Goal: Entertainment & Leisure: Consume media (video, audio)

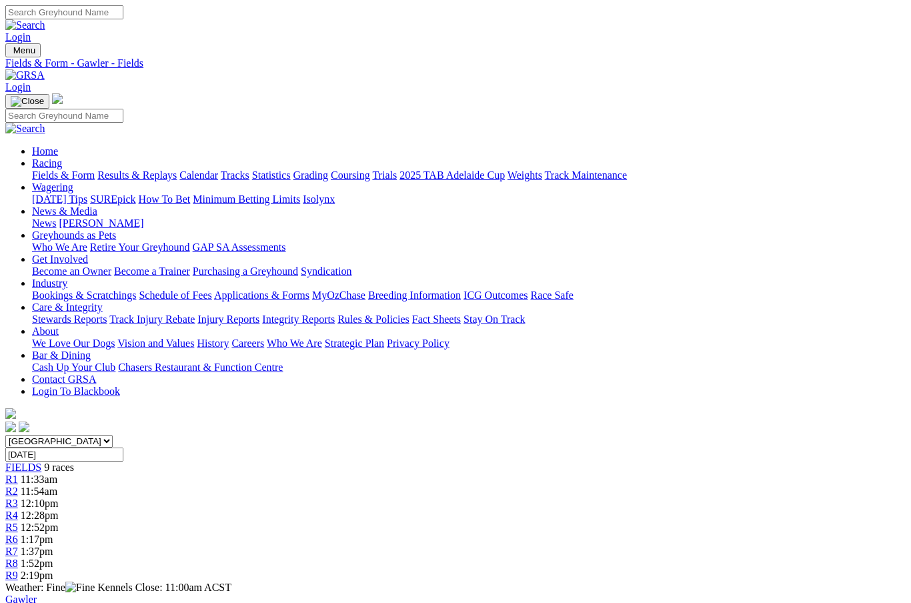
scroll to position [828, 0]
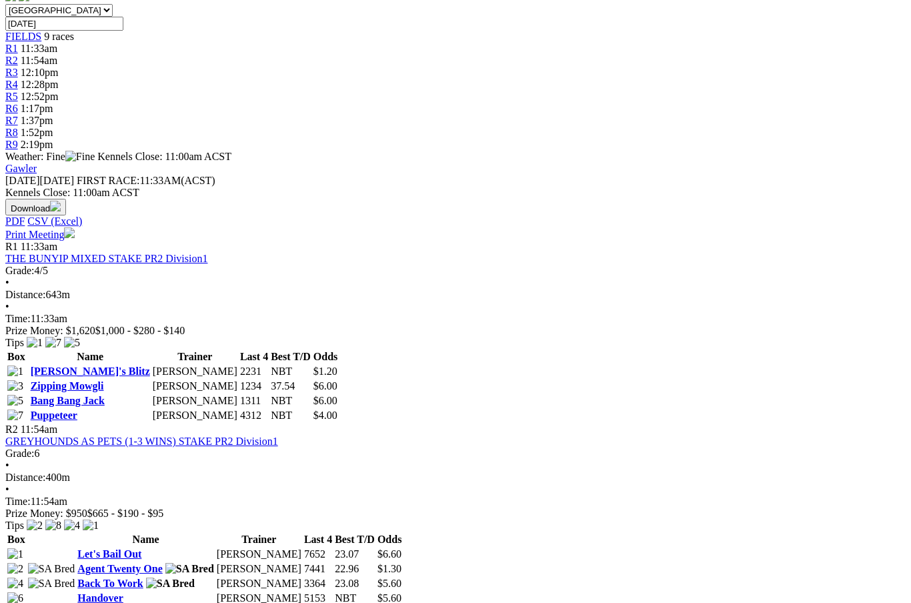
scroll to position [426, 0]
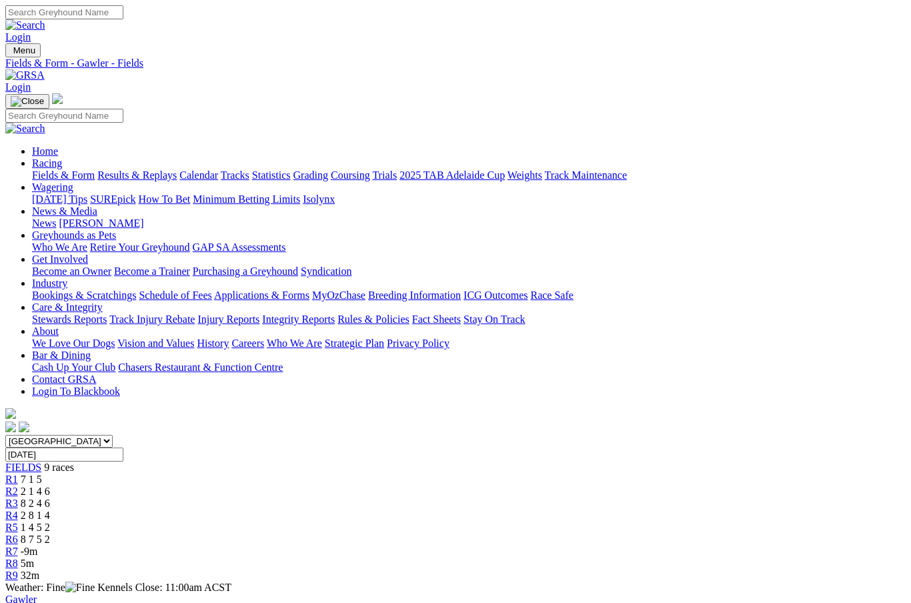
click at [18, 534] on link "R6" at bounding box center [11, 539] width 13 height 11
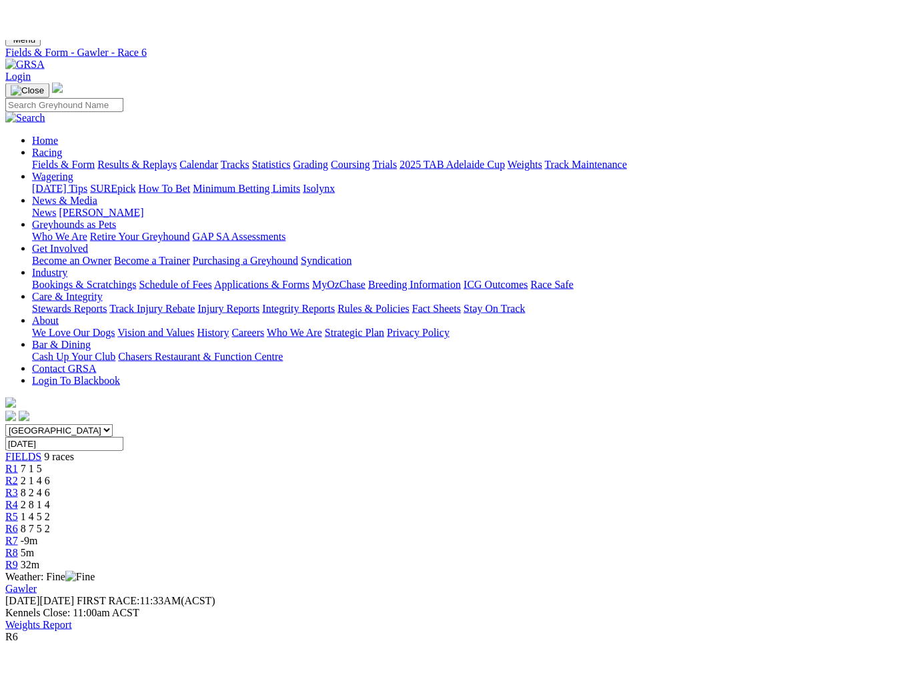
scroll to position [52, 0]
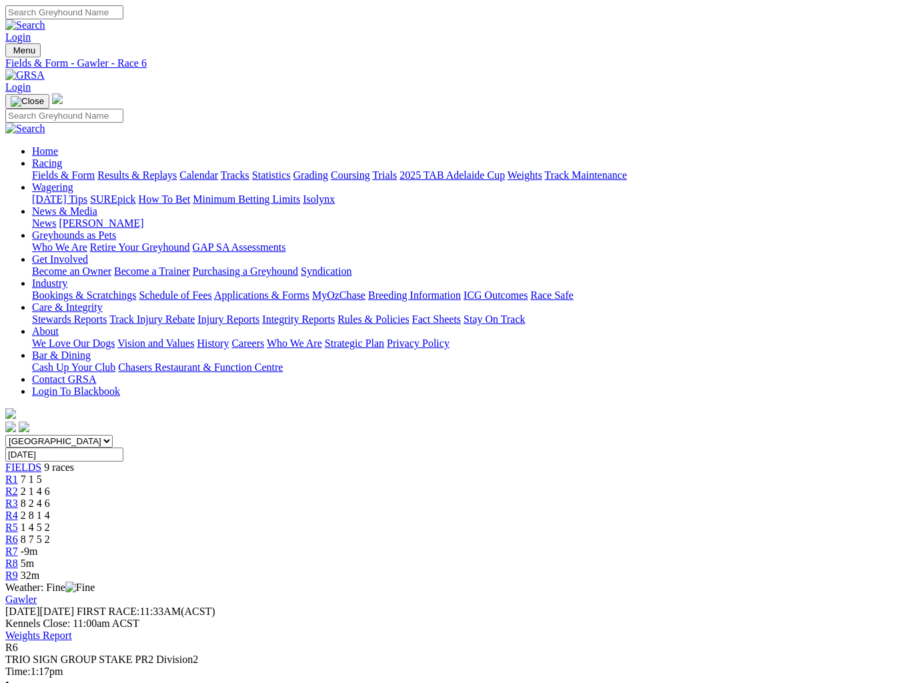
scroll to position [25, 0]
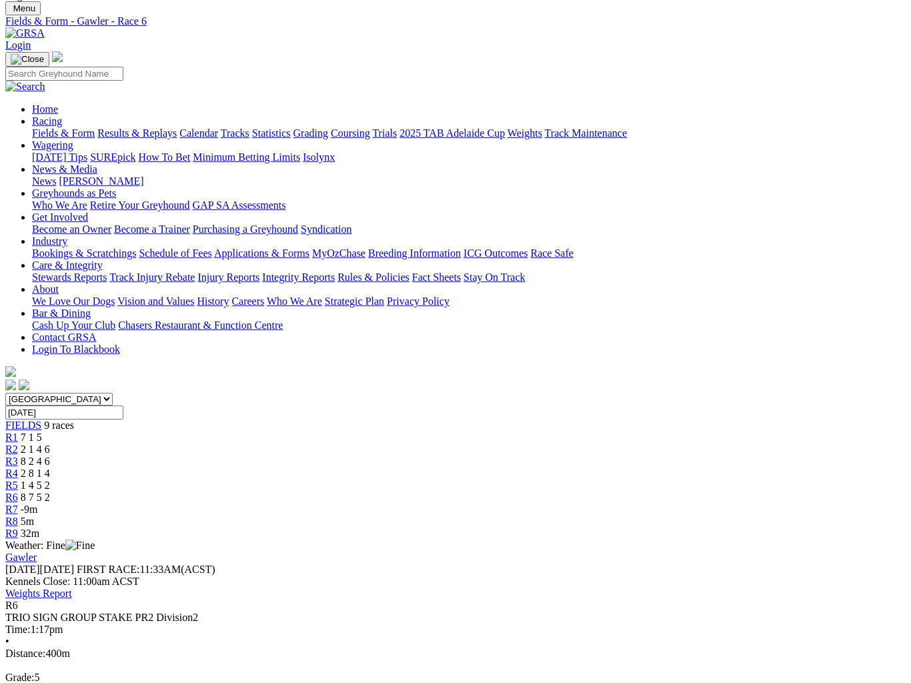
scroll to position [0, 0]
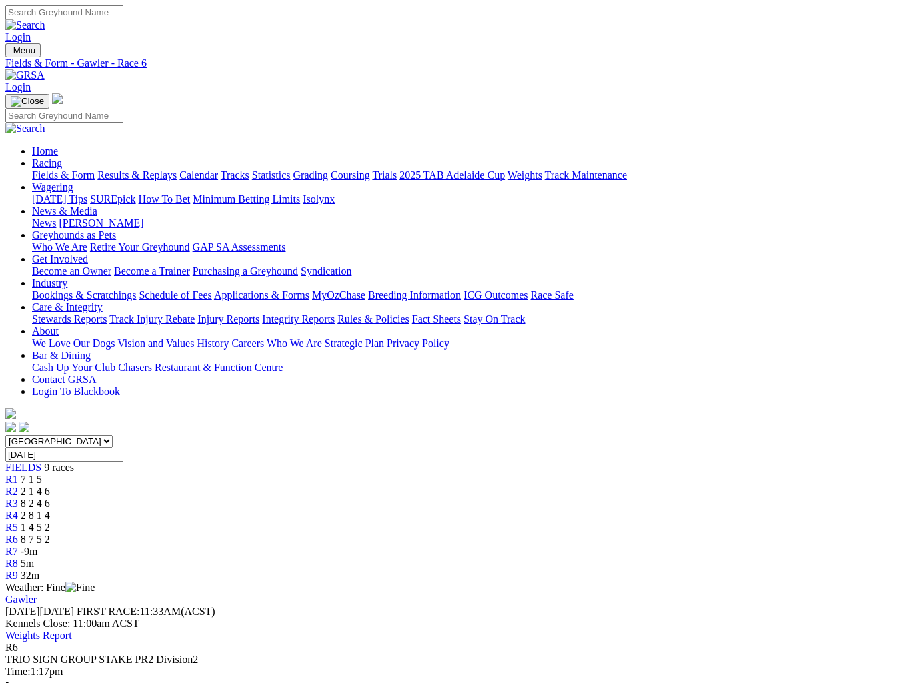
click at [18, 546] on link "R7" at bounding box center [11, 551] width 13 height 11
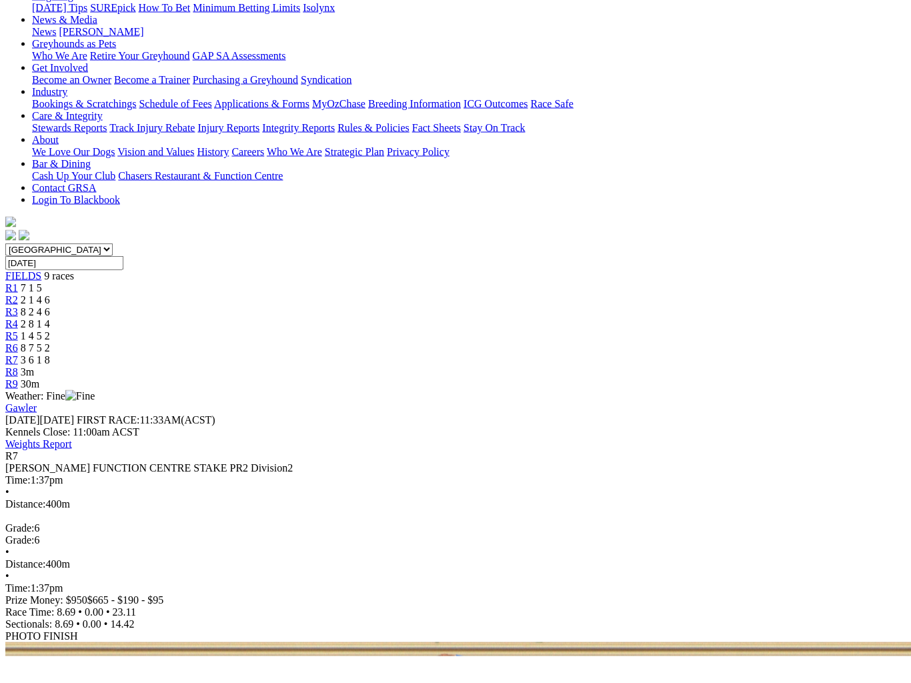
scroll to position [166, 0]
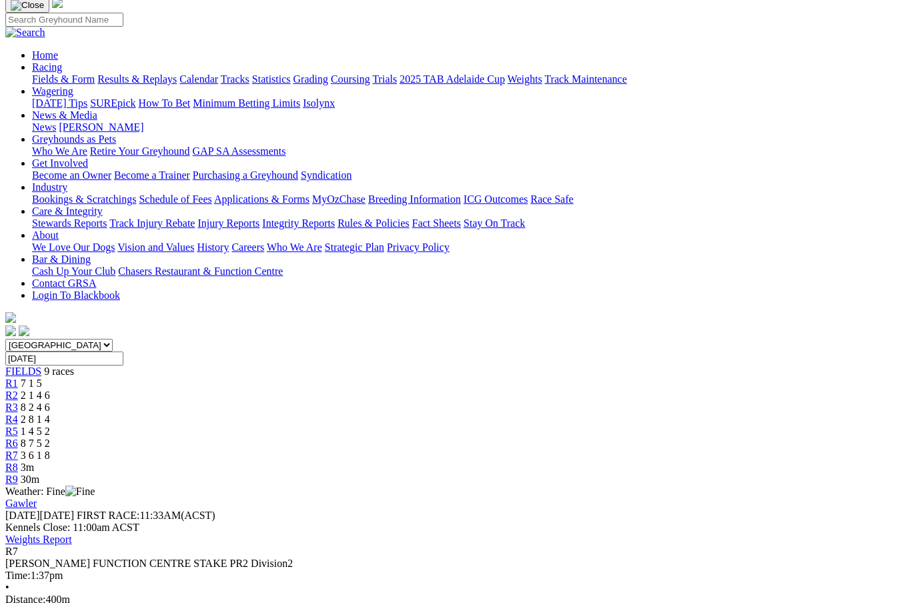
scroll to position [95, 0]
